Goal: Navigation & Orientation: Understand site structure

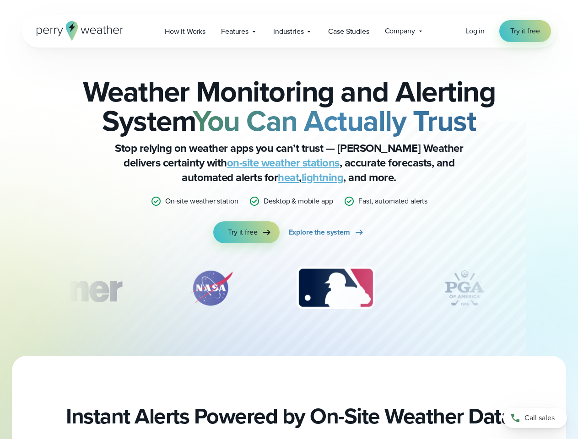
click at [289, 220] on div "Weather Monitoring and Alerting System You Can Actually Trust Stop relying on w…" at bounding box center [289, 160] width 443 height 166
click at [289, 31] on span "Industries" at bounding box center [288, 31] width 30 height 11
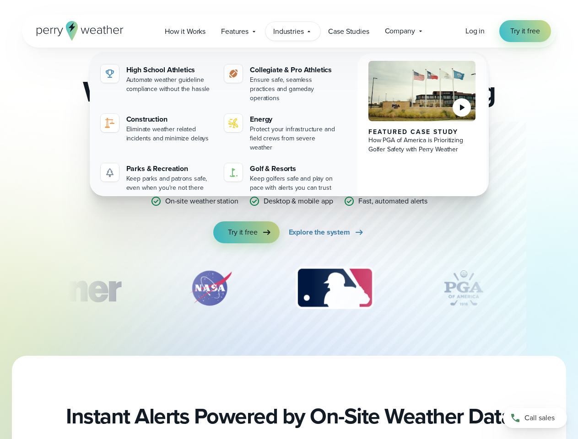
click at [289, 288] on img "3 of 12" at bounding box center [334, 288] width 97 height 46
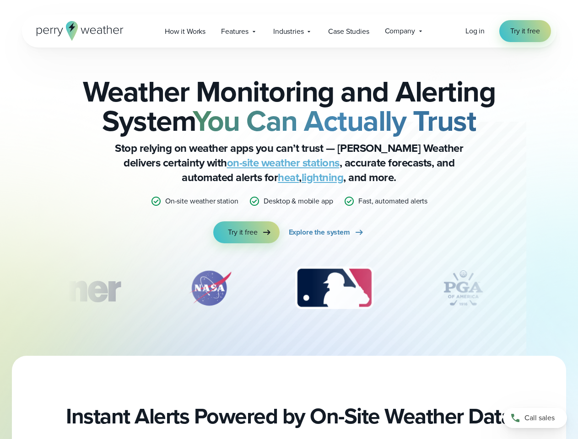
click at [0, 288] on div "Weather Monitoring and Alerting System You Can Actually Trust Stop relying on w…" at bounding box center [289, 202] width 578 height 308
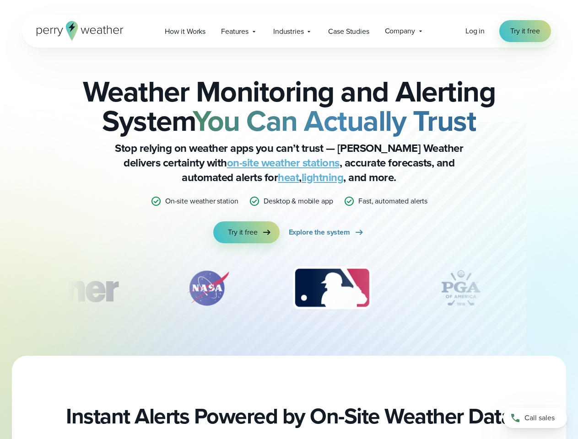
click at [0, 288] on div "Weather Monitoring and Alerting System You Can Actually Trust Stop relying on w…" at bounding box center [289, 202] width 578 height 308
